Goal: Information Seeking & Learning: Learn about a topic

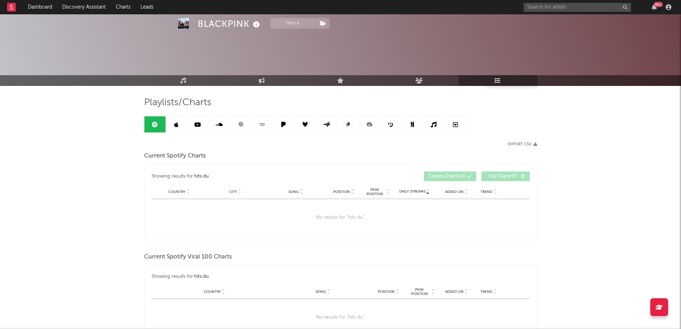
scroll to position [317, 0]
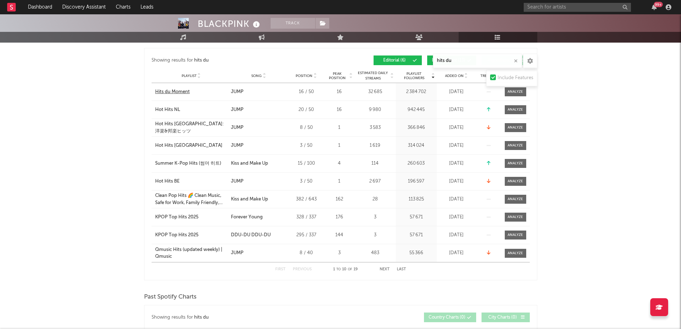
click at [168, 89] on div "Hits du Moment" at bounding box center [172, 91] width 35 height 7
click at [579, 125] on div "BLACKPINK Track [GEOGRAPHIC_DATA] | K-Pop Edit Track Benchmark Summary 55 321 1…" at bounding box center [340, 239] width 681 height 1083
click at [591, 74] on div "BLACKPINK Track [GEOGRAPHIC_DATA] | K-Pop Edit Track Benchmark Summary 55 321 1…" at bounding box center [340, 239] width 681 height 1083
click at [487, 107] on icon at bounding box center [489, 109] width 4 height 5
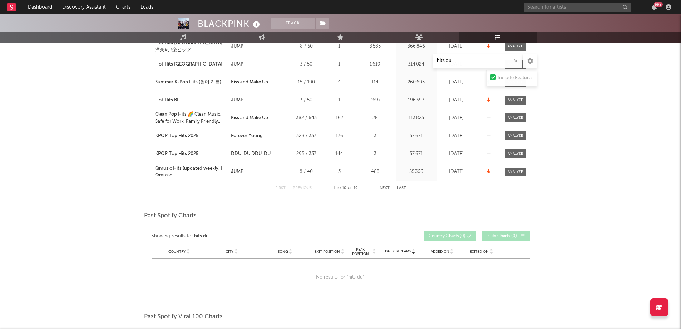
scroll to position [398, 0]
click at [515, 62] on icon "button" at bounding box center [516, 61] width 4 height 5
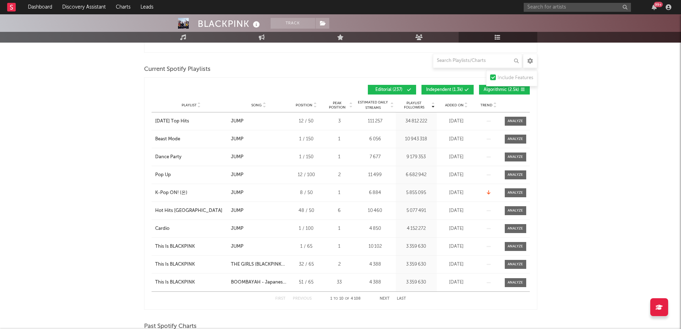
scroll to position [567, 0]
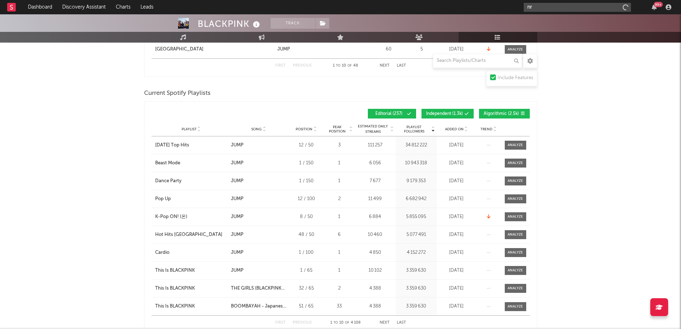
type input "n"
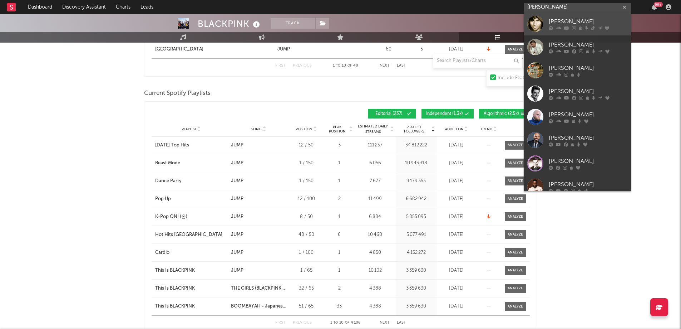
type input "[PERSON_NAME]"
click at [549, 24] on div "[PERSON_NAME]" at bounding box center [588, 21] width 79 height 9
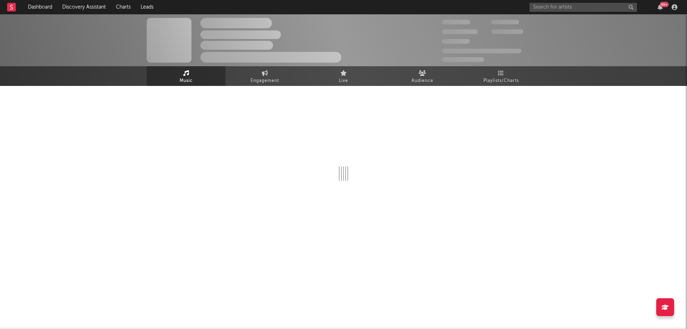
select select "6m"
